Goal: Task Accomplishment & Management: Complete application form

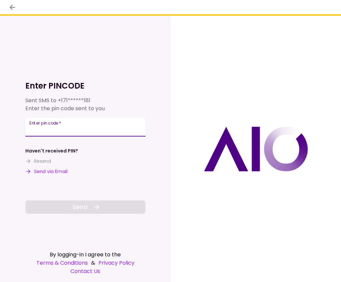
click at [54, 126] on input "Enter pin code   *" at bounding box center [85, 127] width 120 height 19
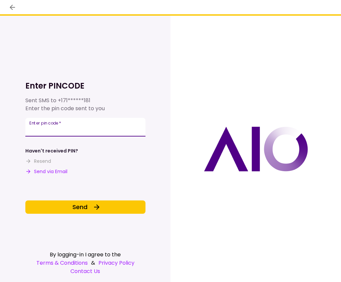
type input "******"
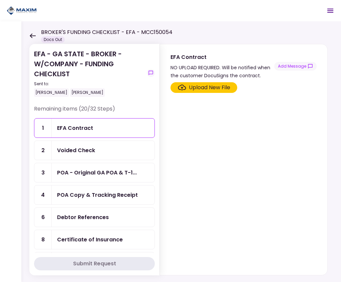
click at [228, 164] on section "Upload New File" at bounding box center [243, 177] width 146 height 190
click at [198, 86] on div "Upload New File" at bounding box center [209, 88] width 41 height 8
click at [0, 0] on input "Upload New File" at bounding box center [0, 0] width 0 height 0
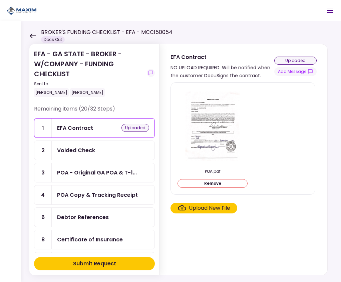
click at [223, 179] on button "Remove" at bounding box center [212, 183] width 70 height 9
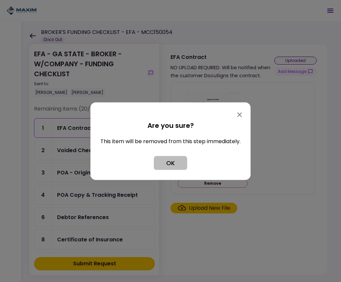
click at [181, 165] on button "OK" at bounding box center [170, 163] width 33 height 14
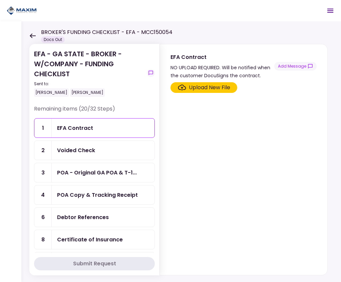
click at [108, 145] on div "Voided Check" at bounding box center [103, 150] width 103 height 19
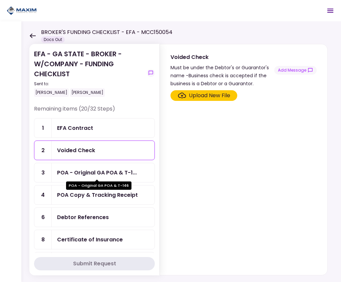
click at [87, 169] on div "POA - Original GA POA & T-1..." at bounding box center [97, 173] width 80 height 8
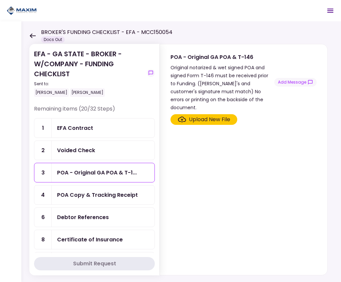
click at [89, 196] on div "POA Copy & Tracking Receipt" at bounding box center [97, 195] width 81 height 8
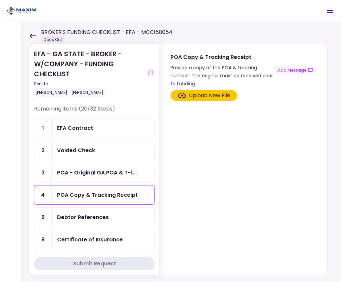
click at [196, 99] on div "Upload New File" at bounding box center [209, 96] width 41 height 8
click at [0, 0] on input "Upload New File" at bounding box center [0, 0] width 0 height 0
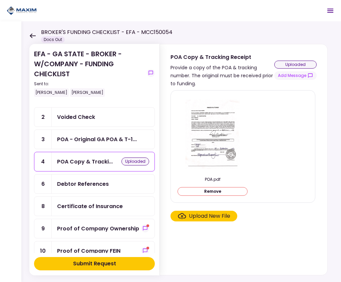
scroll to position [67, 0]
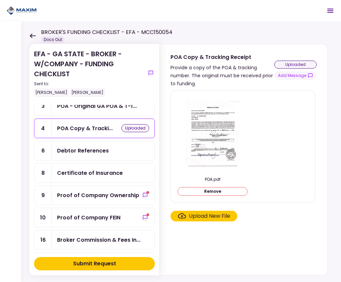
click at [98, 152] on div "Debtor References" at bounding box center [83, 151] width 52 height 8
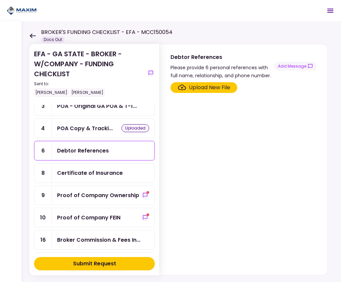
click at [217, 88] on div "Upload New File" at bounding box center [209, 88] width 41 height 8
click at [0, 0] on input "Upload New File" at bounding box center [0, 0] width 0 height 0
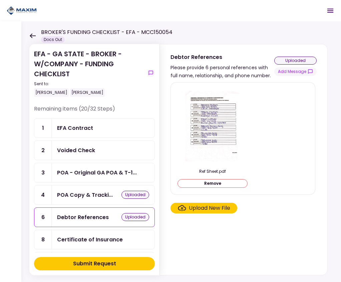
click at [226, 69] on div "Please provide 6 personal references with full name, relationship, and phone nu…" at bounding box center [222, 72] width 104 height 16
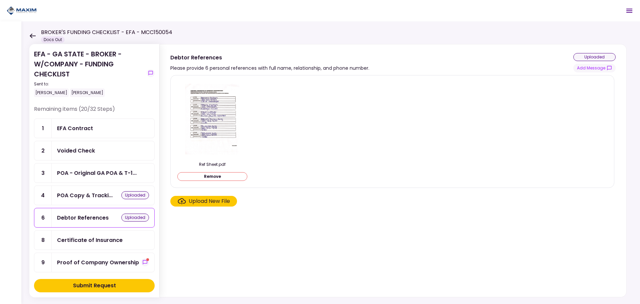
click at [97, 125] on div "EFA Contract" at bounding box center [103, 128] width 92 height 8
